Goal: Transaction & Acquisition: Register for event/course

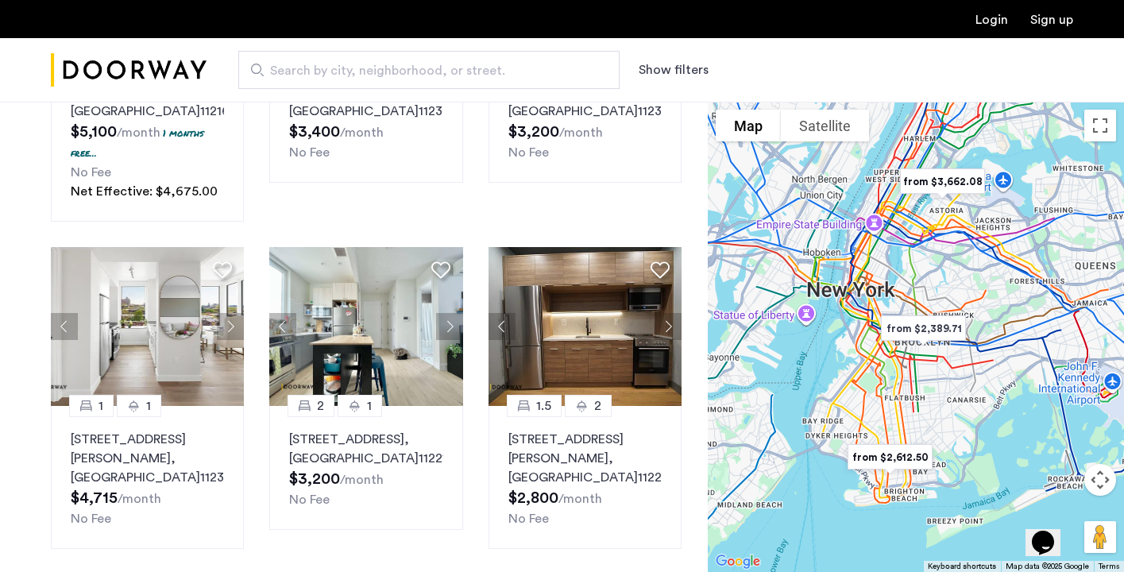
scroll to position [311, 0]
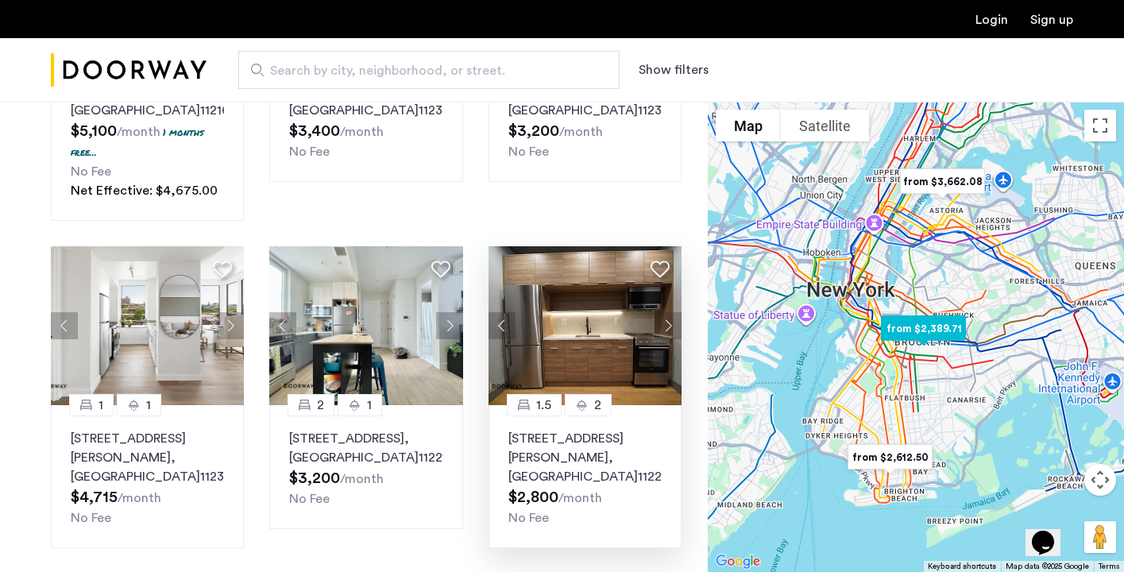
click at [609, 379] on img at bounding box center [585, 325] width 194 height 159
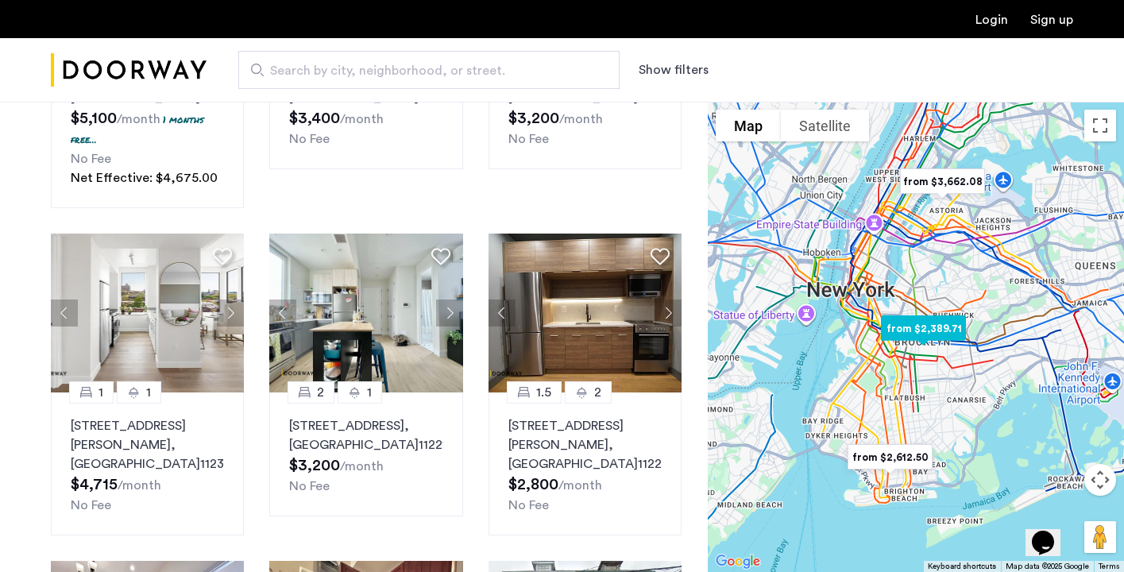
scroll to position [0, 0]
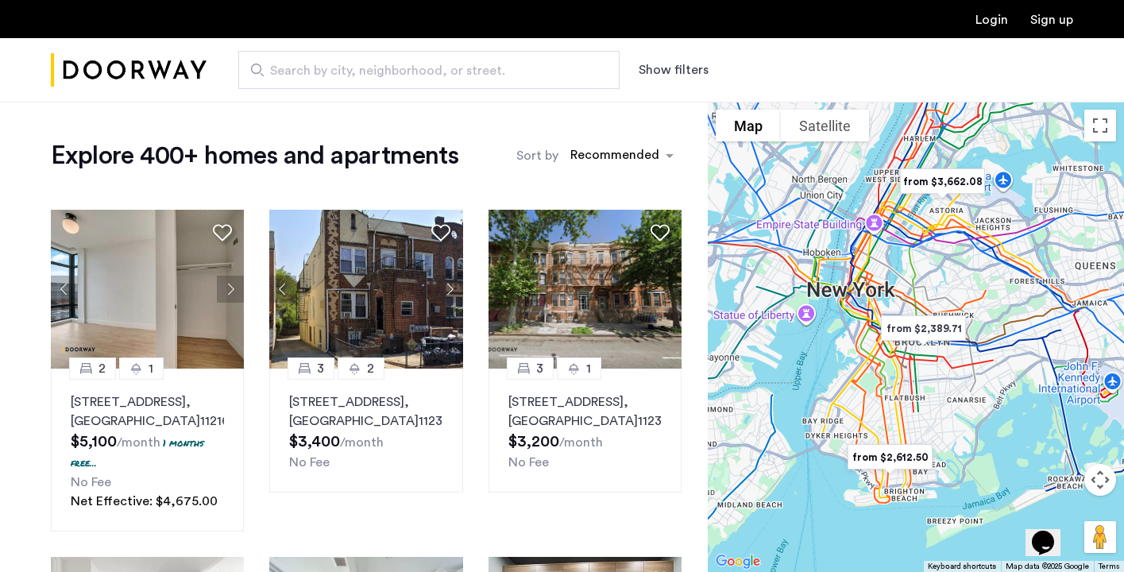
click at [503, 71] on span "Search by city, neighborhood, or street." at bounding box center [422, 70] width 305 height 19
click at [503, 71] on input "Search by city, neighborhood, or street." at bounding box center [428, 70] width 381 height 38
click at [675, 70] on button "Show filters" at bounding box center [674, 69] width 70 height 19
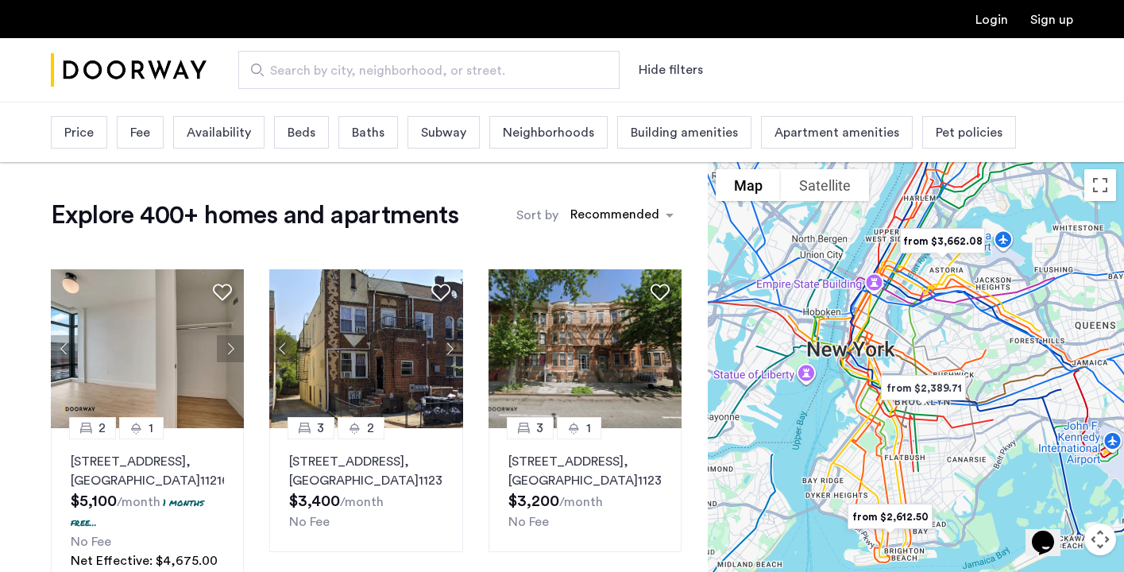
click at [553, 135] on span "Neighborhoods" at bounding box center [548, 132] width 91 height 19
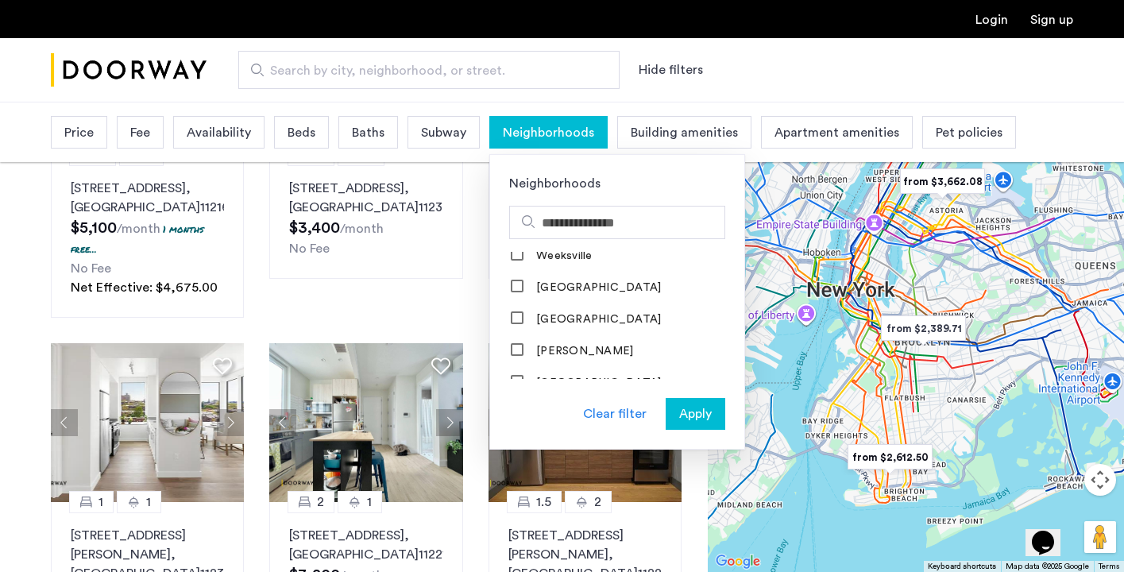
scroll to position [315, 0]
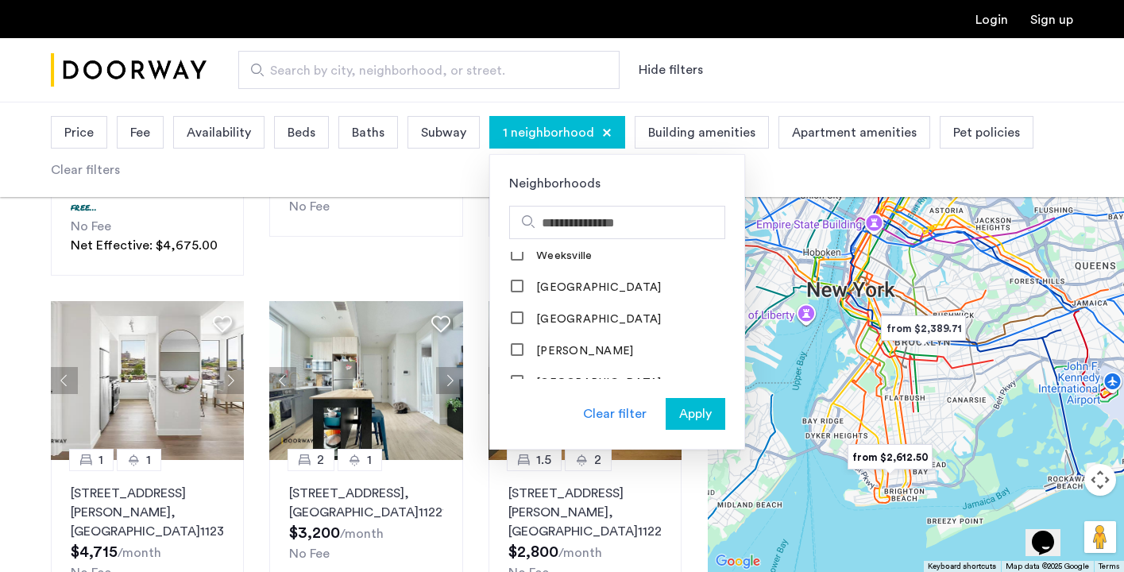
click at [696, 412] on span "Apply" at bounding box center [695, 413] width 33 height 19
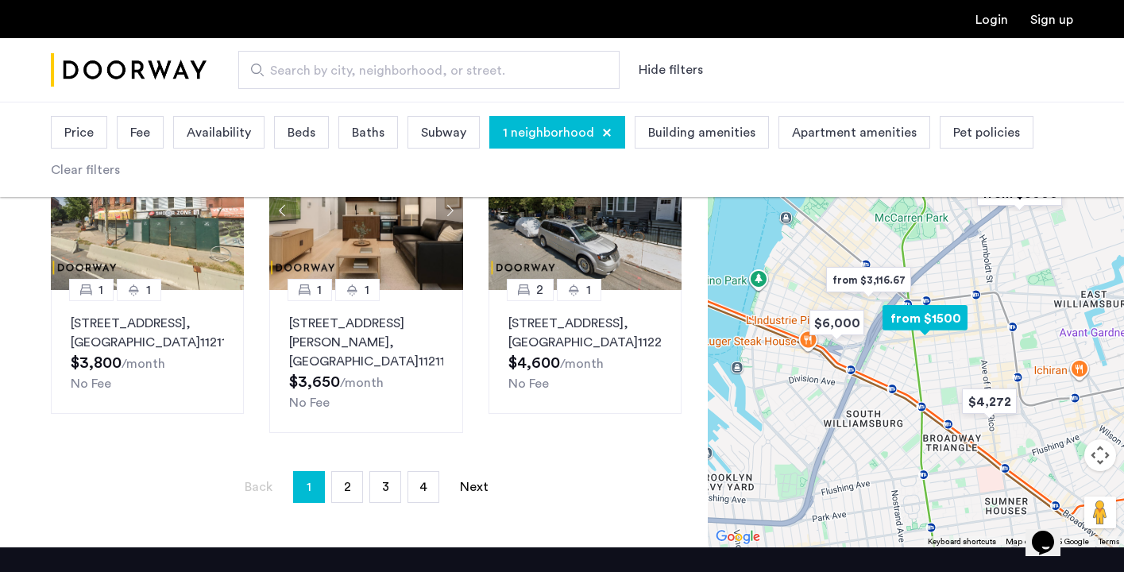
scroll to position [1187, 0]
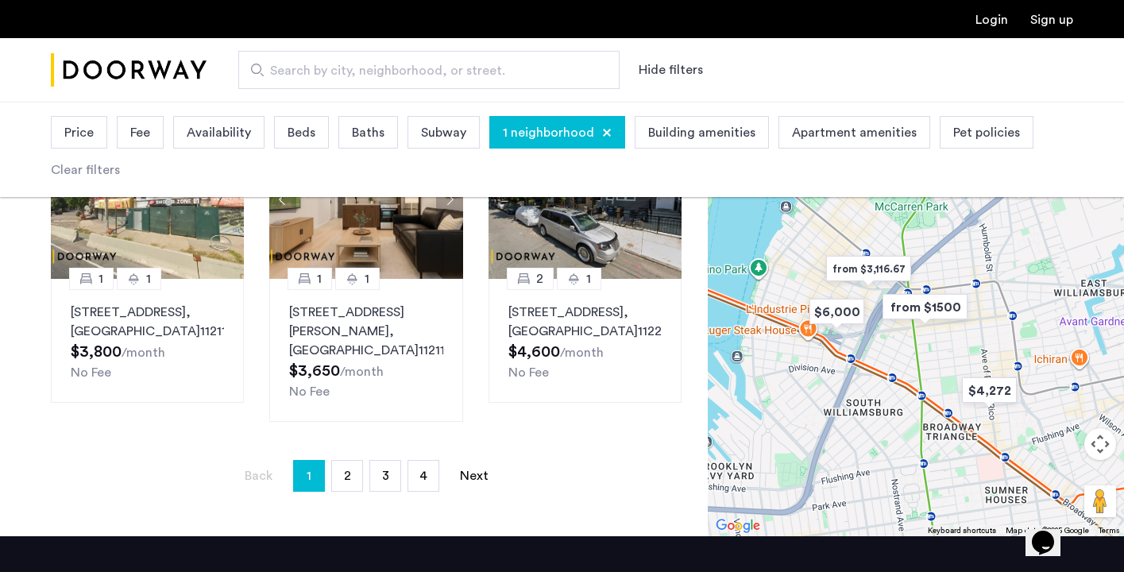
click at [500, 72] on span "Search by city, neighborhood, or street." at bounding box center [422, 70] width 305 height 19
click at [500, 72] on input "Search by city, neighborhood, or street." at bounding box center [428, 70] width 381 height 38
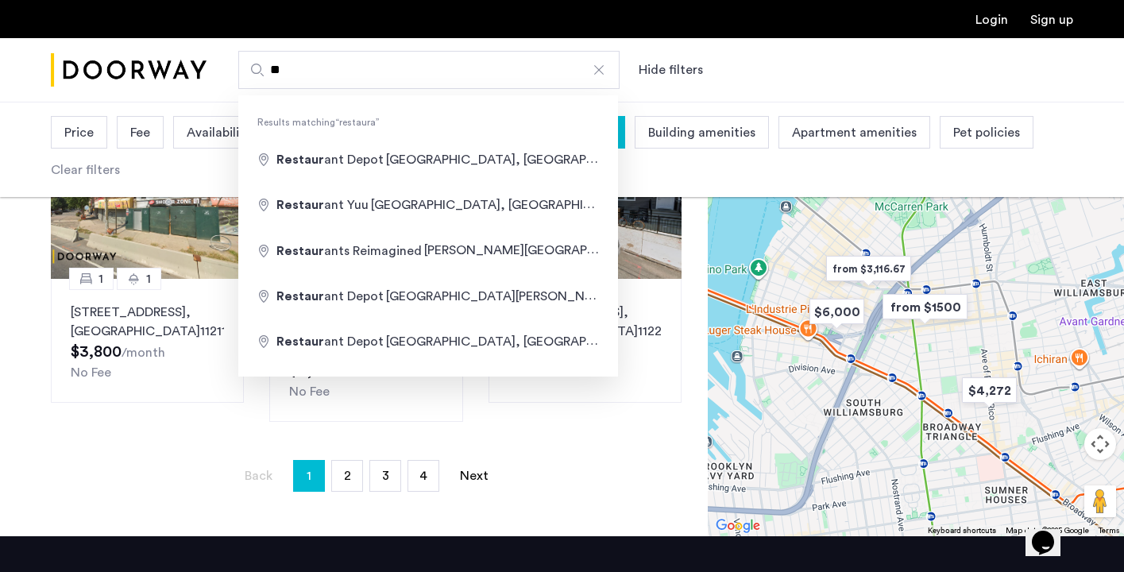
type input "*"
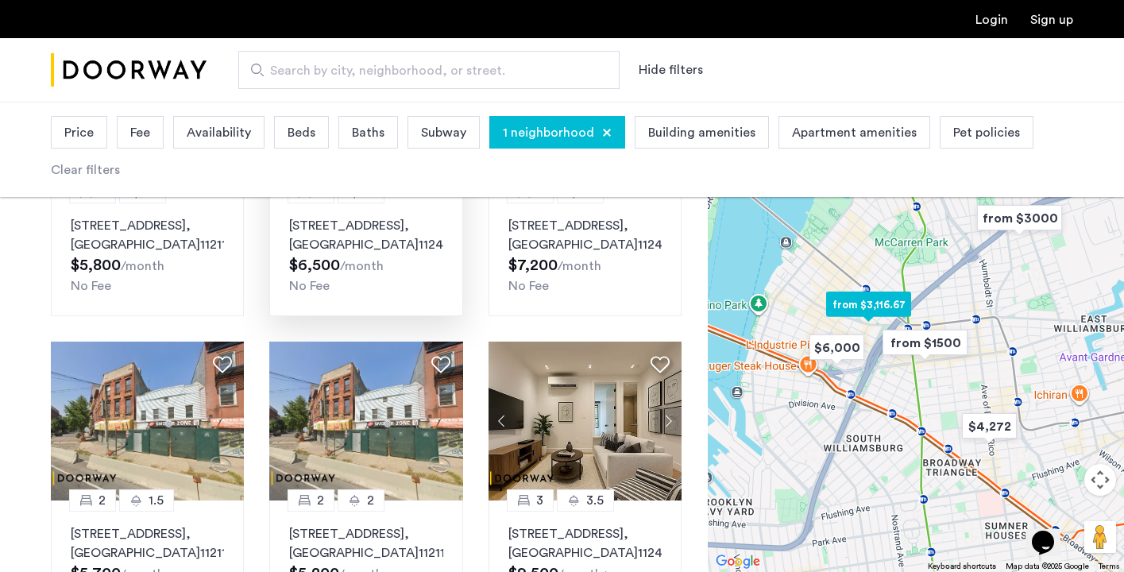
scroll to position [0, 0]
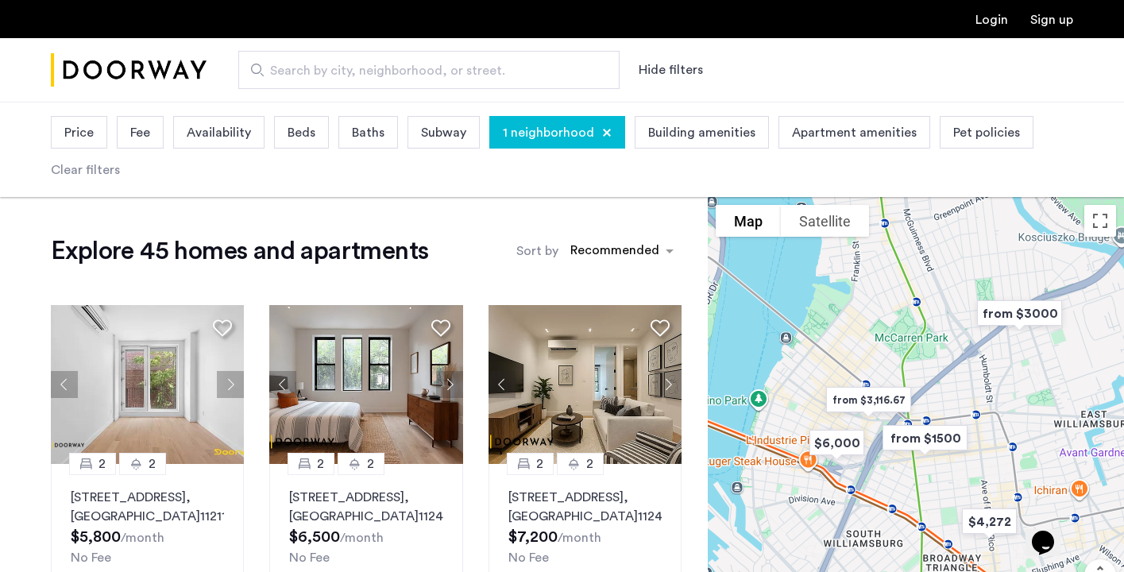
click at [166, 72] on img "Cazamio Logo" at bounding box center [129, 71] width 156 height 60
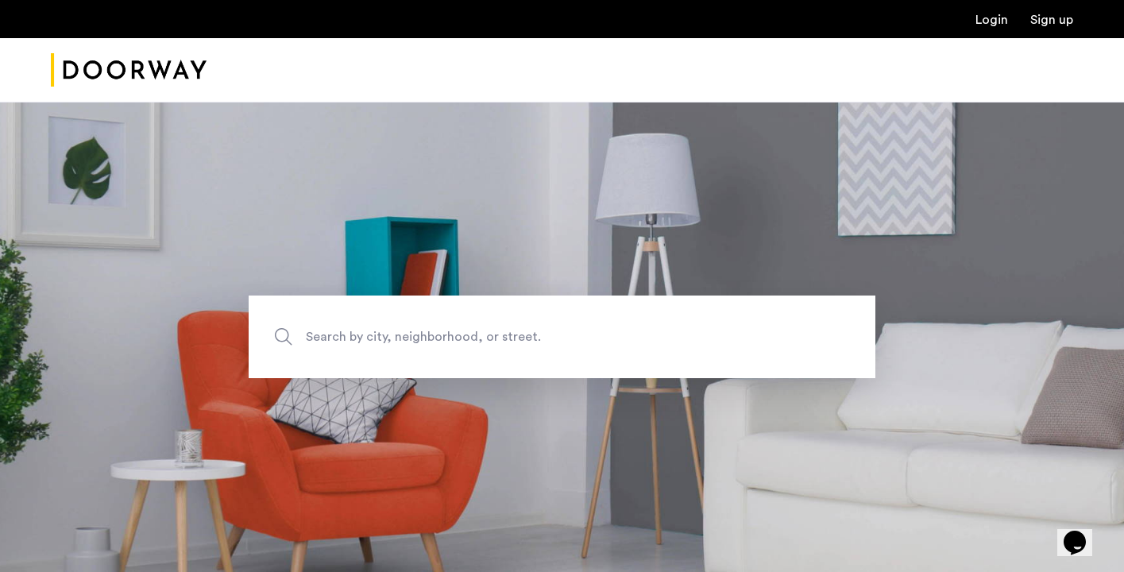
click at [383, 343] on span "Search by city, neighborhood, or street." at bounding box center [525, 336] width 438 height 21
click at [383, 343] on input "Search by city, neighborhood, or street." at bounding box center [562, 336] width 627 height 83
click at [313, 330] on input "Search by city, neighborhood, or street." at bounding box center [562, 336] width 627 height 83
click at [365, 326] on input "Search by city, neighborhood, or street." at bounding box center [562, 336] width 627 height 83
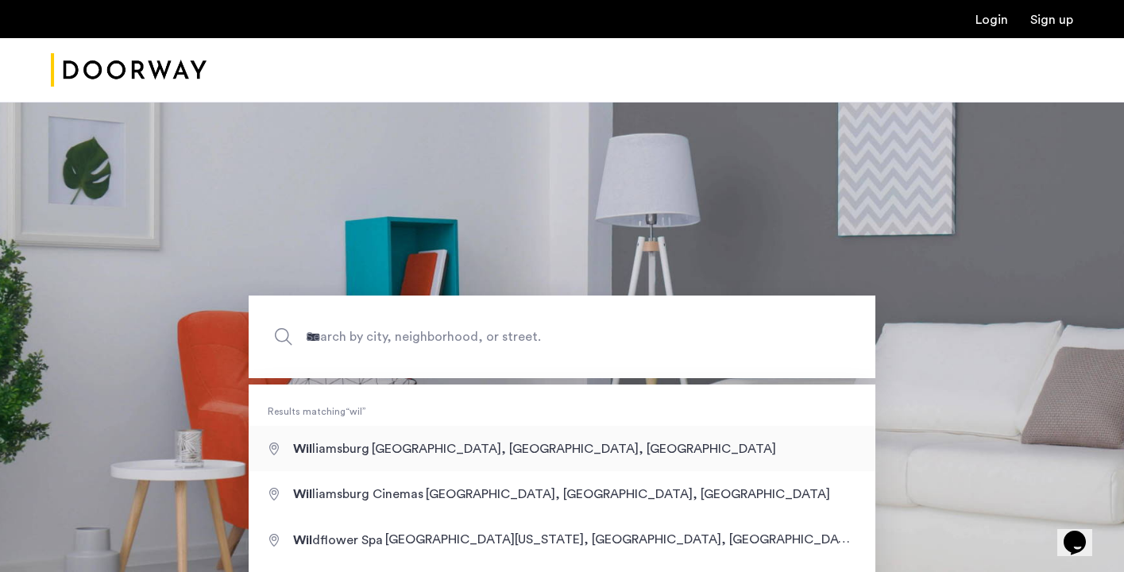
type input "**********"
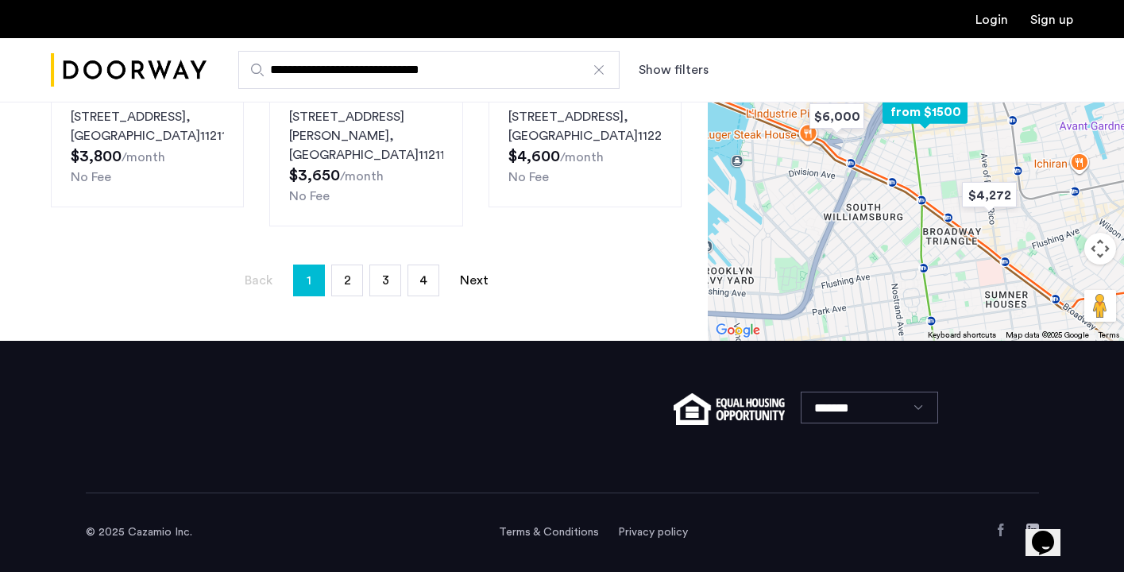
scroll to position [1305, 0]
click at [431, 281] on link "page 4" at bounding box center [423, 280] width 30 height 30
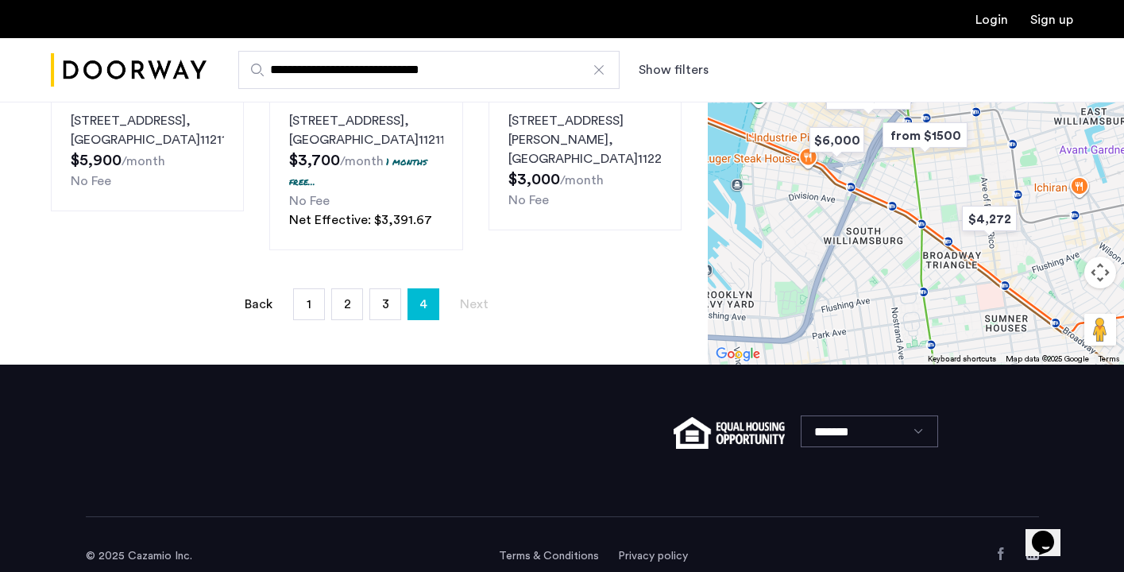
scroll to position [959, 0]
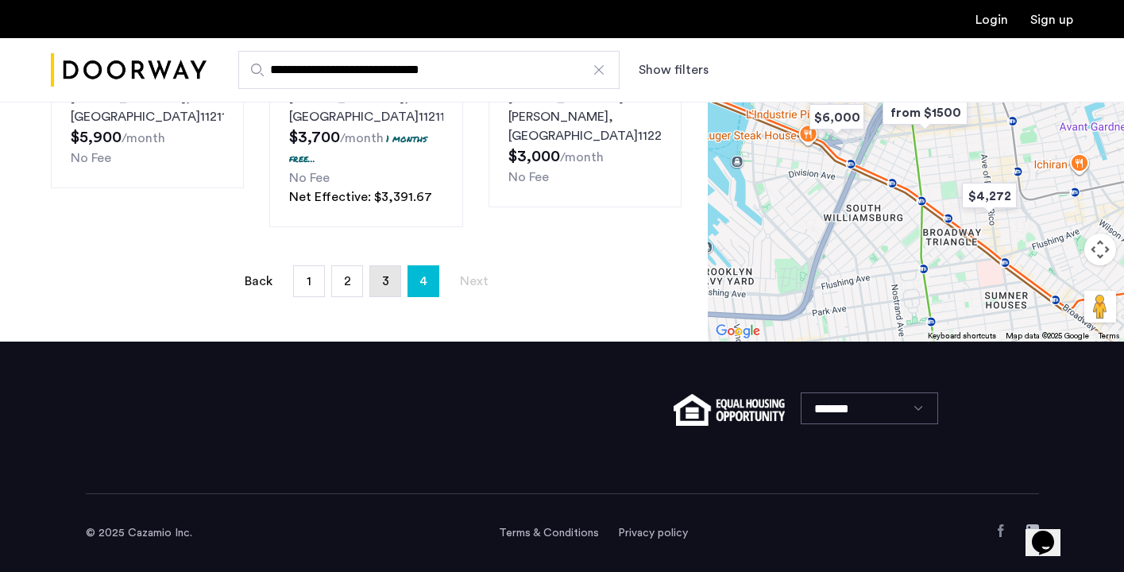
click at [392, 282] on link "page 3" at bounding box center [385, 281] width 30 height 30
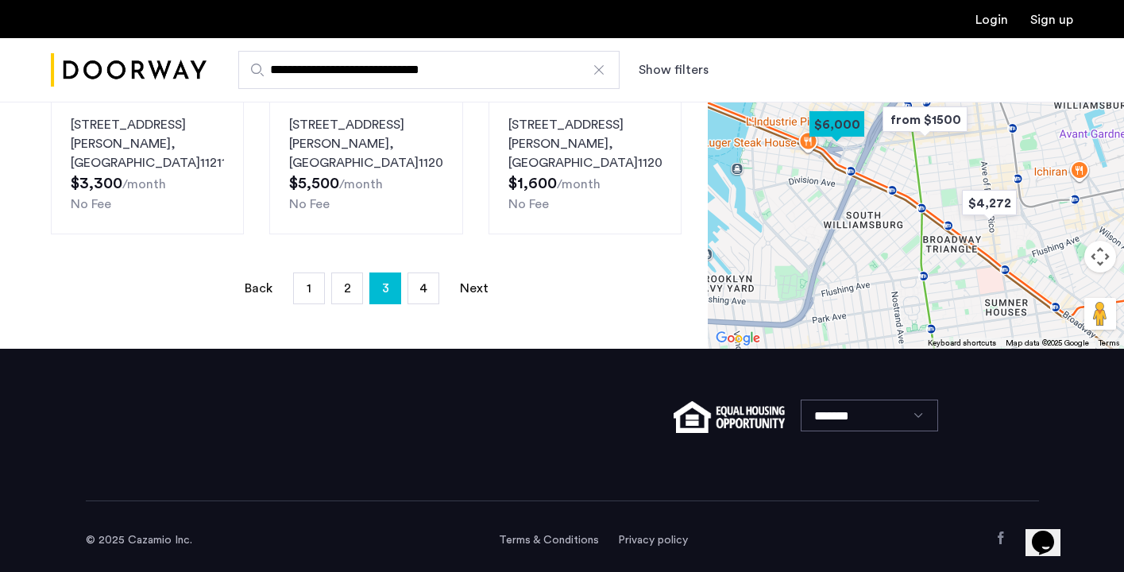
scroll to position [1305, 0]
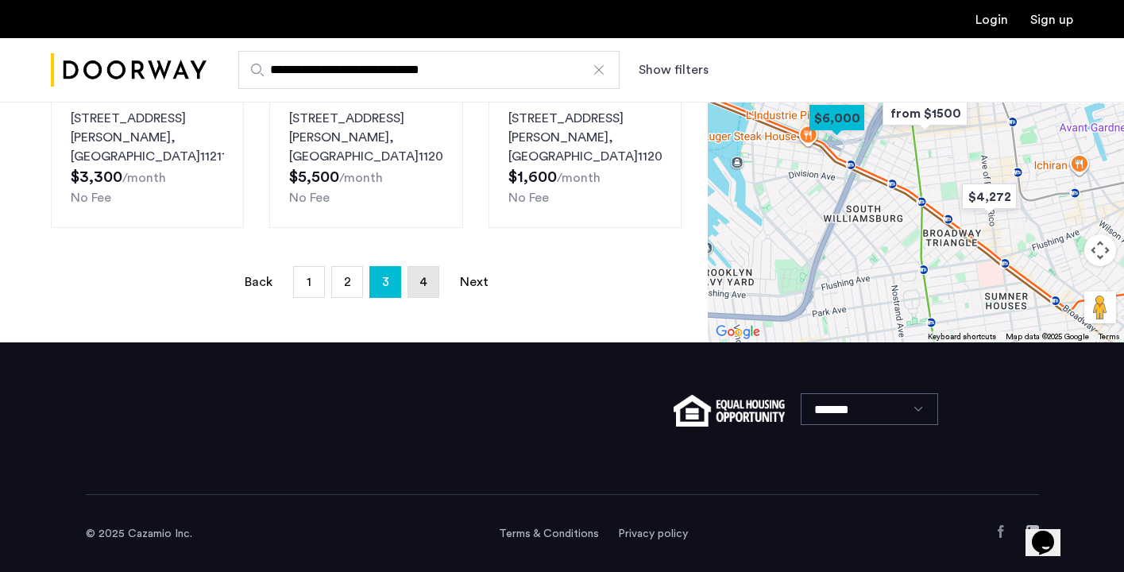
click at [429, 291] on link "page 4" at bounding box center [423, 282] width 30 height 30
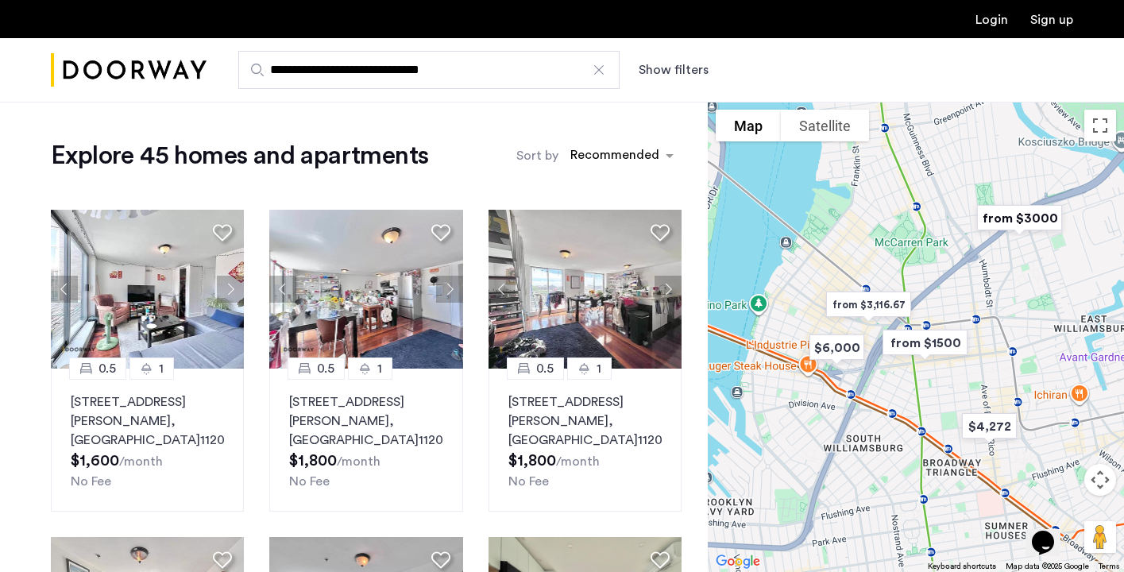
click at [128, 73] on img "Cazamio Logo" at bounding box center [129, 71] width 156 height 60
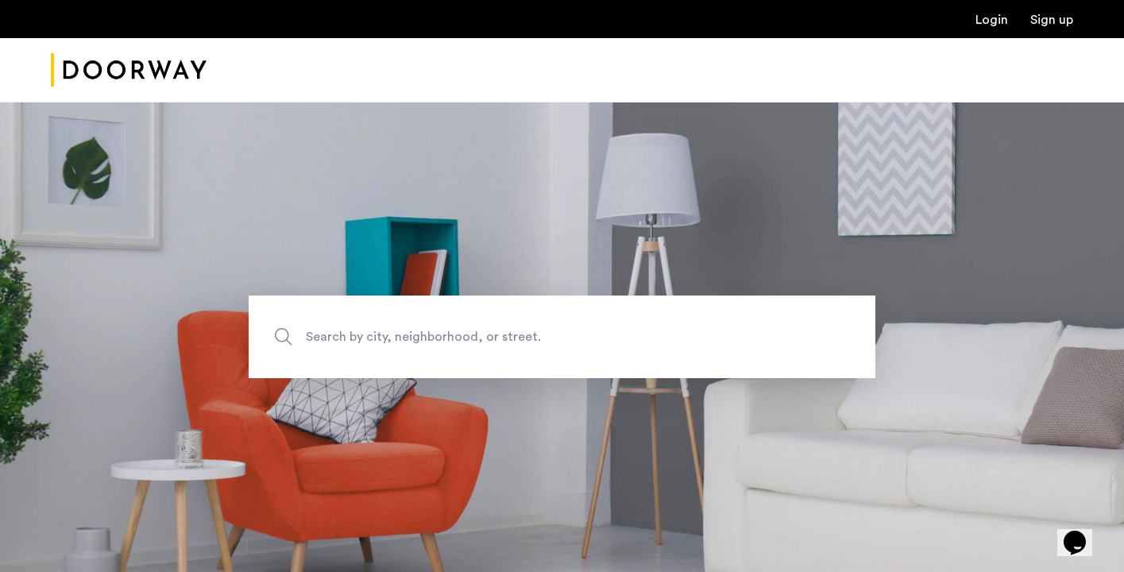
click at [135, 72] on img "Cazamio Logo" at bounding box center [129, 71] width 156 height 60
click at [1051, 22] on link "Sign up" at bounding box center [1051, 20] width 43 height 13
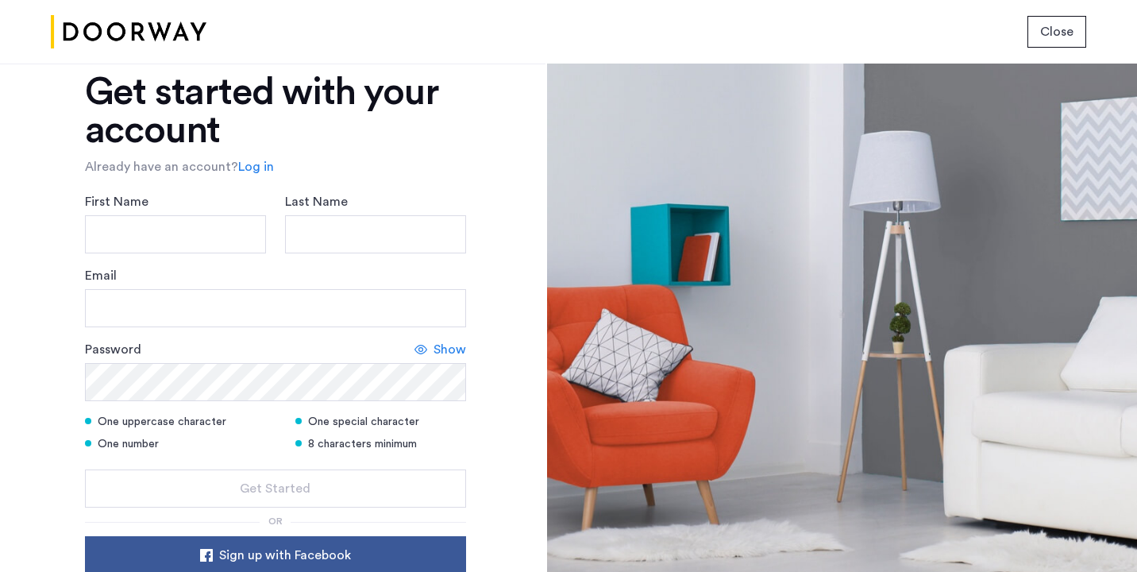
scroll to position [180, 0]
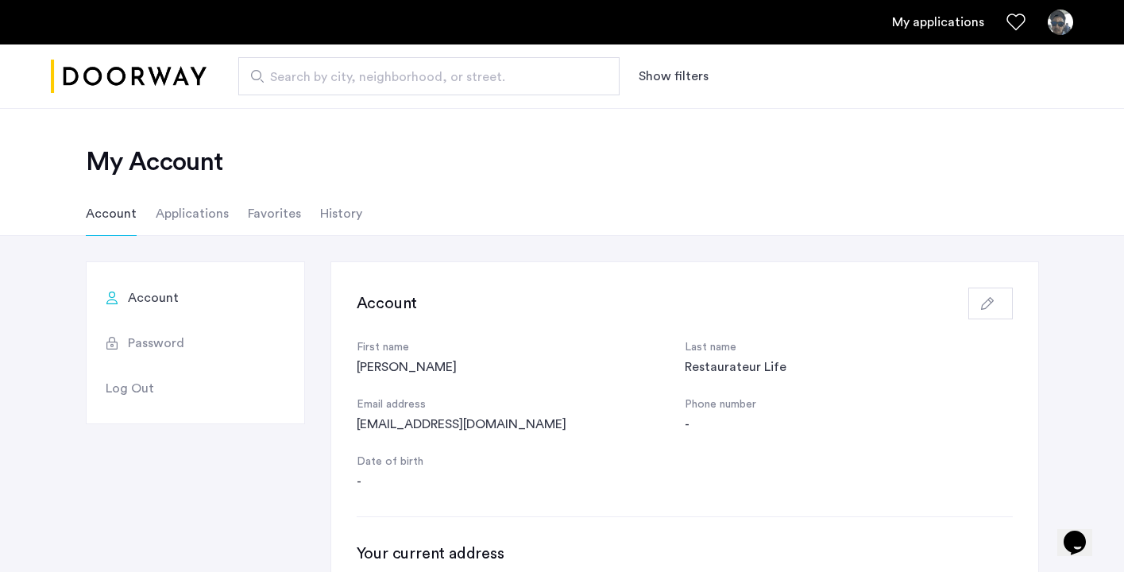
click at [781, 368] on div "Restaurateur Life" at bounding box center [849, 366] width 328 height 19
click at [779, 373] on div "Restaurateur Life" at bounding box center [849, 366] width 328 height 19
click at [664, 75] on button "Show filters" at bounding box center [674, 76] width 70 height 19
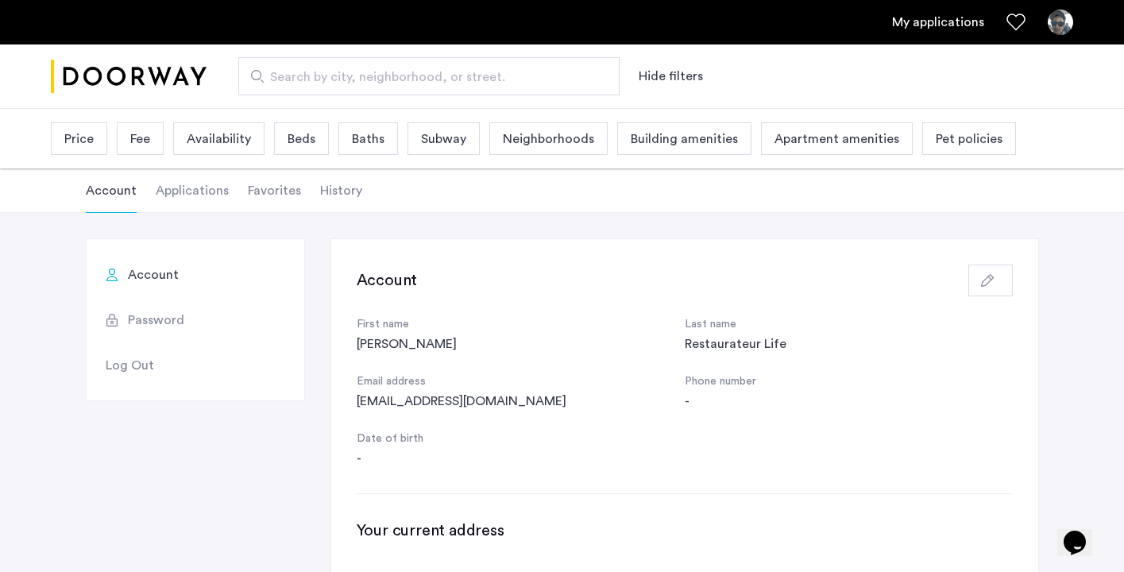
scroll to position [21, 0]
click at [82, 140] on span "Price" at bounding box center [78, 138] width 29 height 19
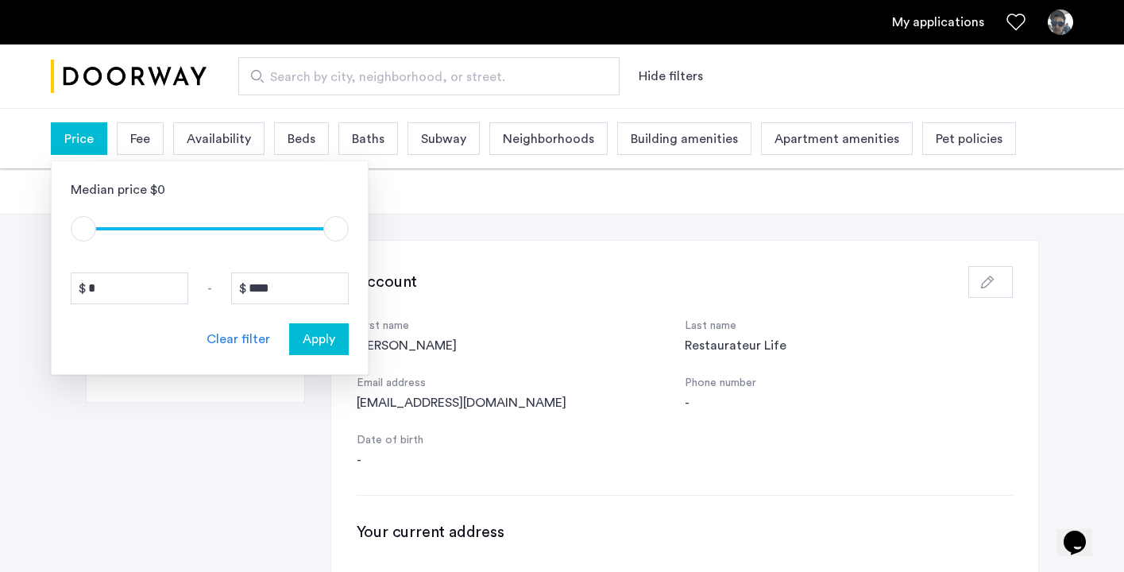
click at [144, 136] on span "Fee" at bounding box center [140, 138] width 20 height 19
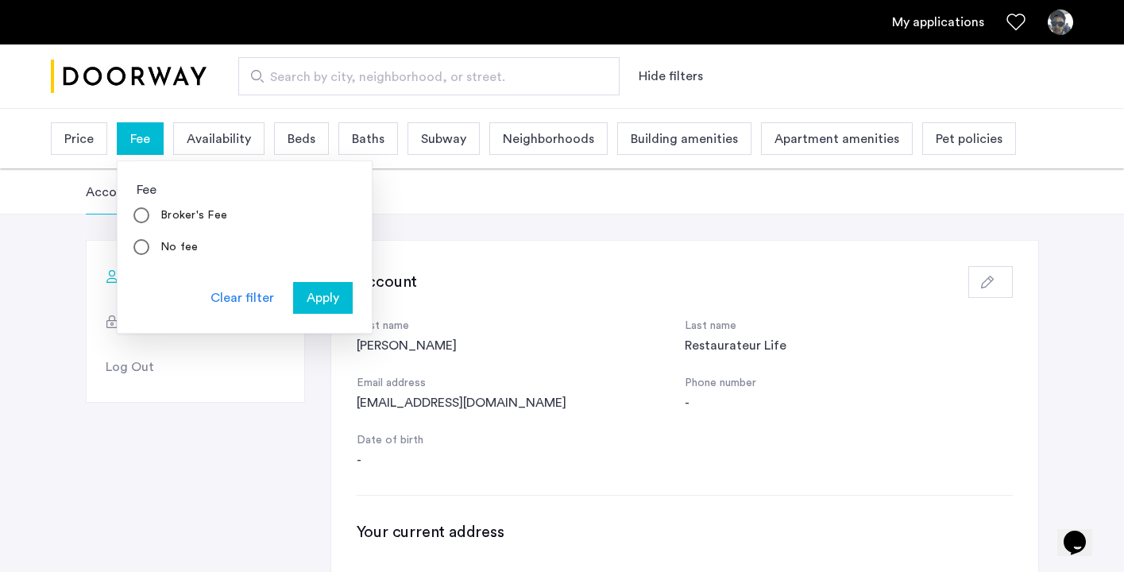
click at [201, 136] on span "Availability" at bounding box center [219, 138] width 64 height 19
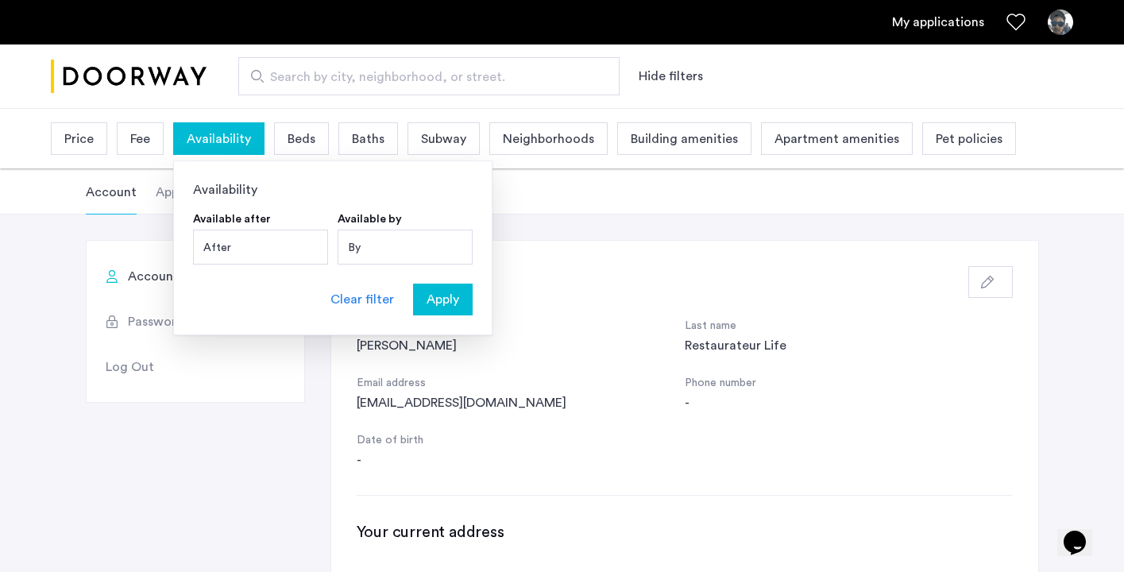
click at [294, 142] on span "Beds" at bounding box center [302, 138] width 28 height 19
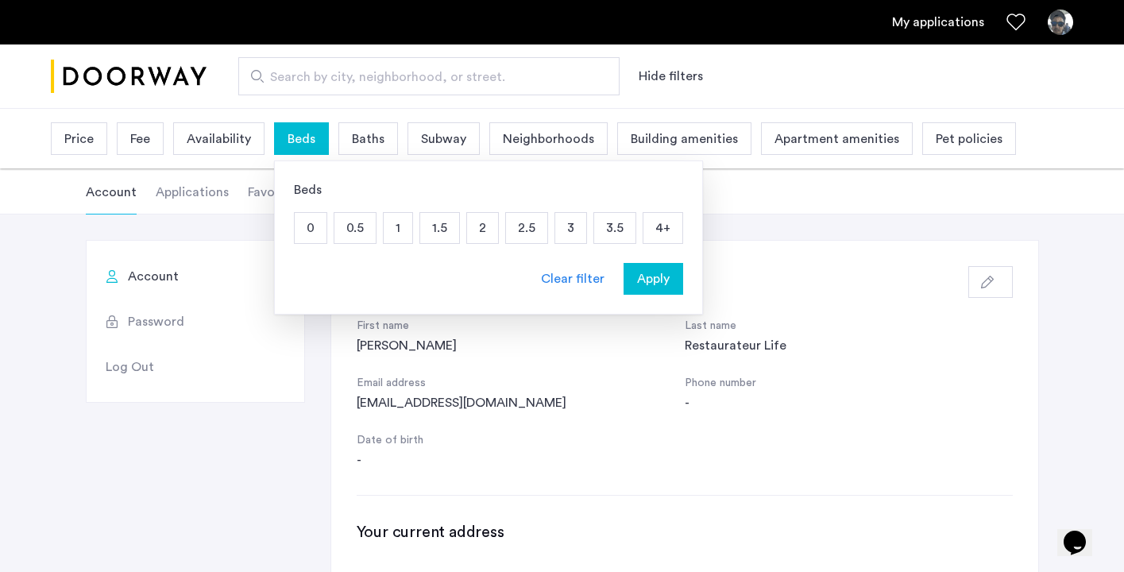
click at [561, 143] on span "Neighborhoods" at bounding box center [548, 138] width 91 height 19
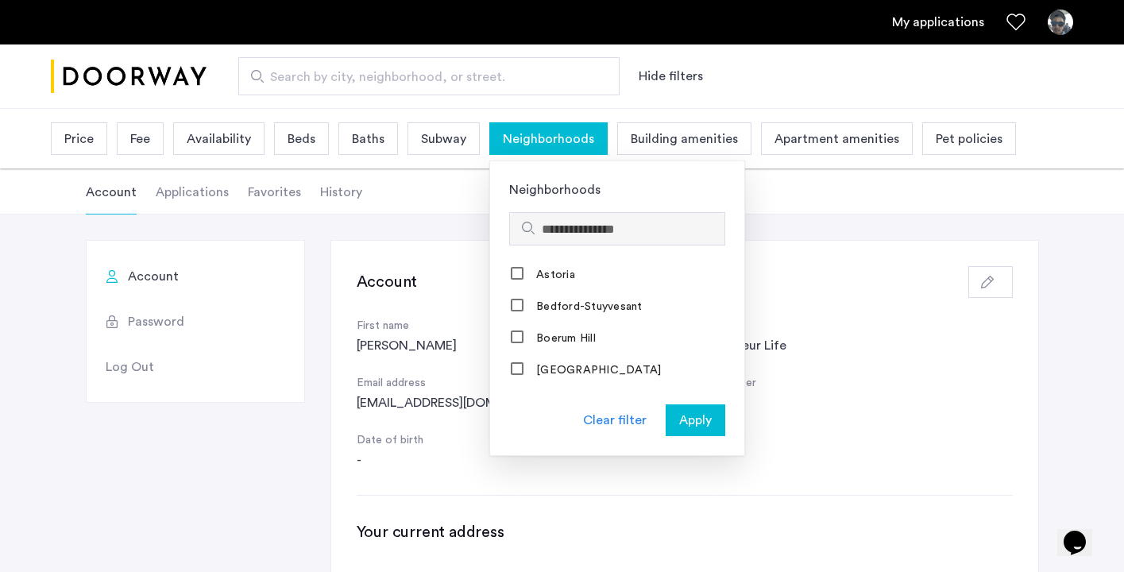
scroll to position [0, 0]
